Goal: Task Accomplishment & Management: Manage account settings

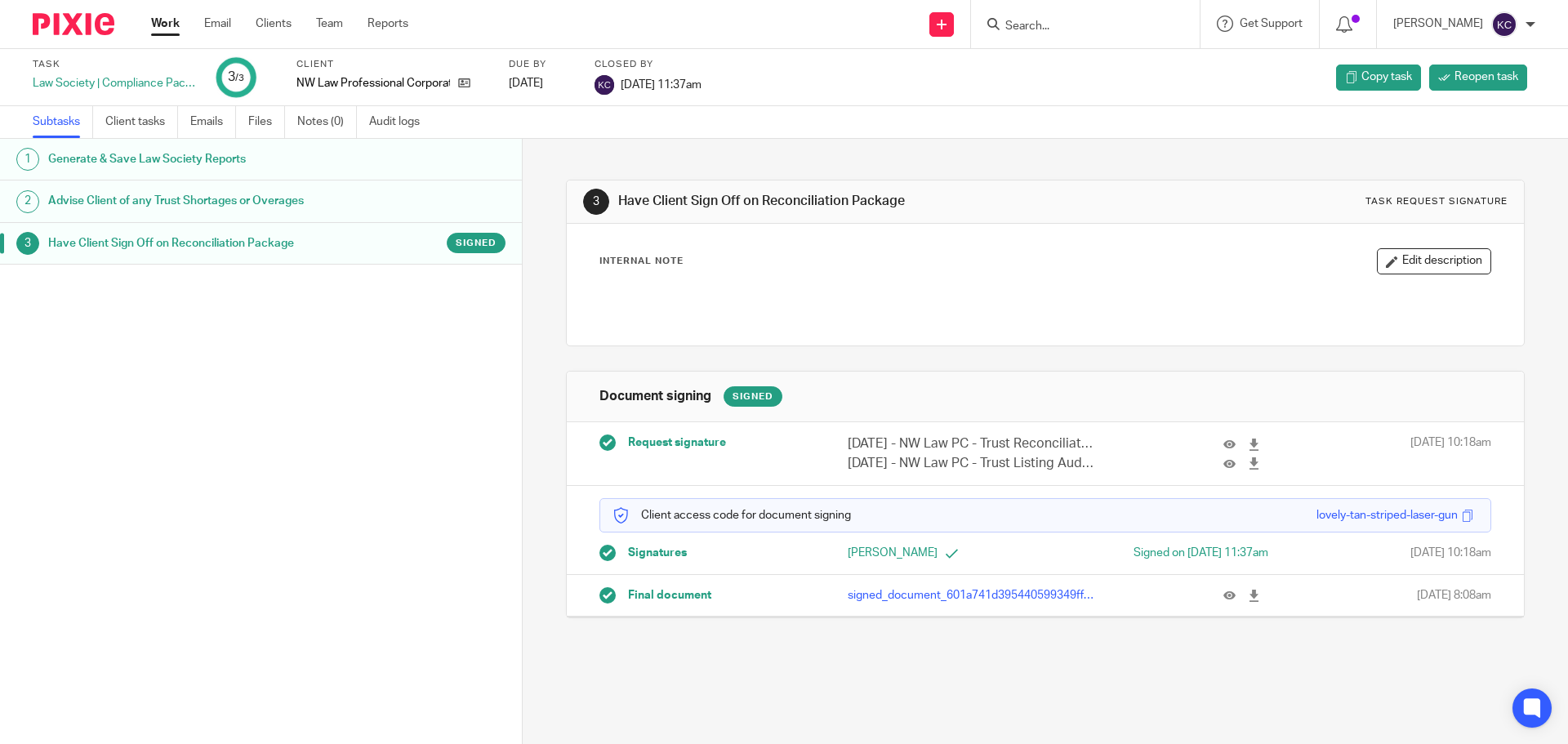
click at [1533, 20] on div at bounding box center [1530, 25] width 10 height 10
click at [1447, 110] on span "Logout" at bounding box center [1459, 114] width 37 height 12
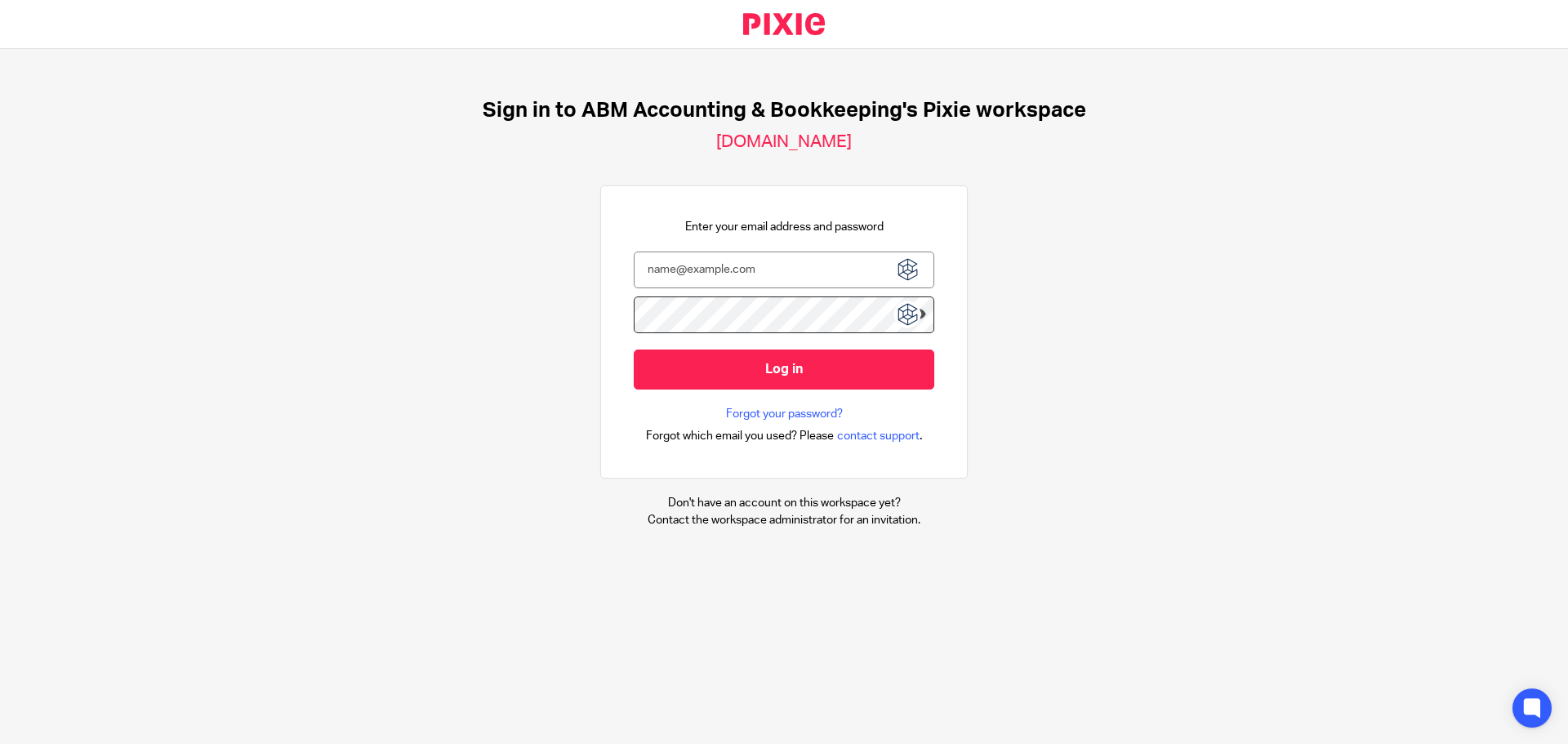
click at [913, 263] on img at bounding box center [907, 269] width 30 height 30
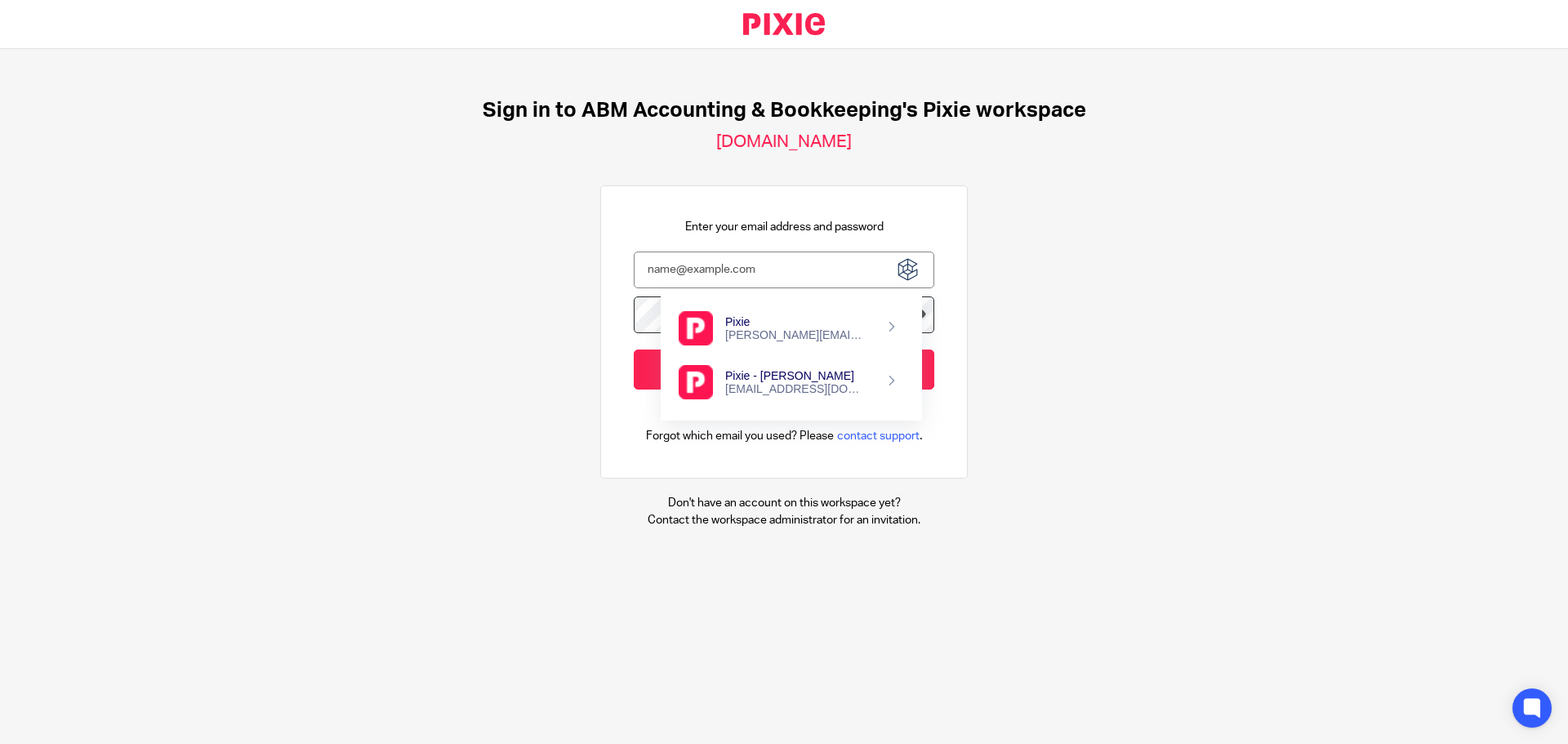
click at [756, 341] on div "[PERSON_NAME][EMAIL_ADDRESS][PERSON_NAME][DOMAIN_NAME]" at bounding box center [796, 335] width 142 height 13
type input "[PERSON_NAME][EMAIL_ADDRESS][PERSON_NAME][DOMAIN_NAME]"
